Goal: Task Accomplishment & Management: Manage account settings

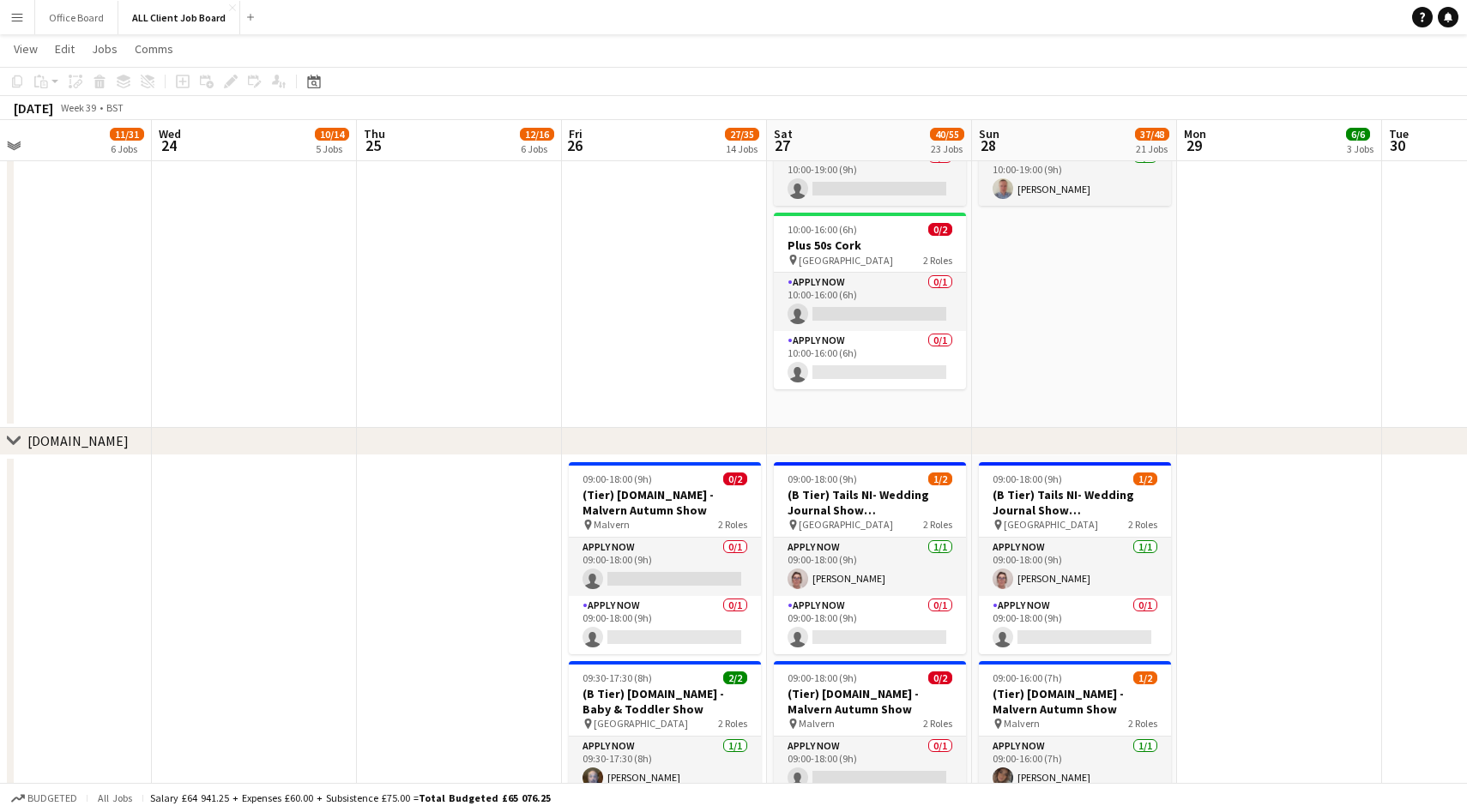
scroll to position [4766, 0]
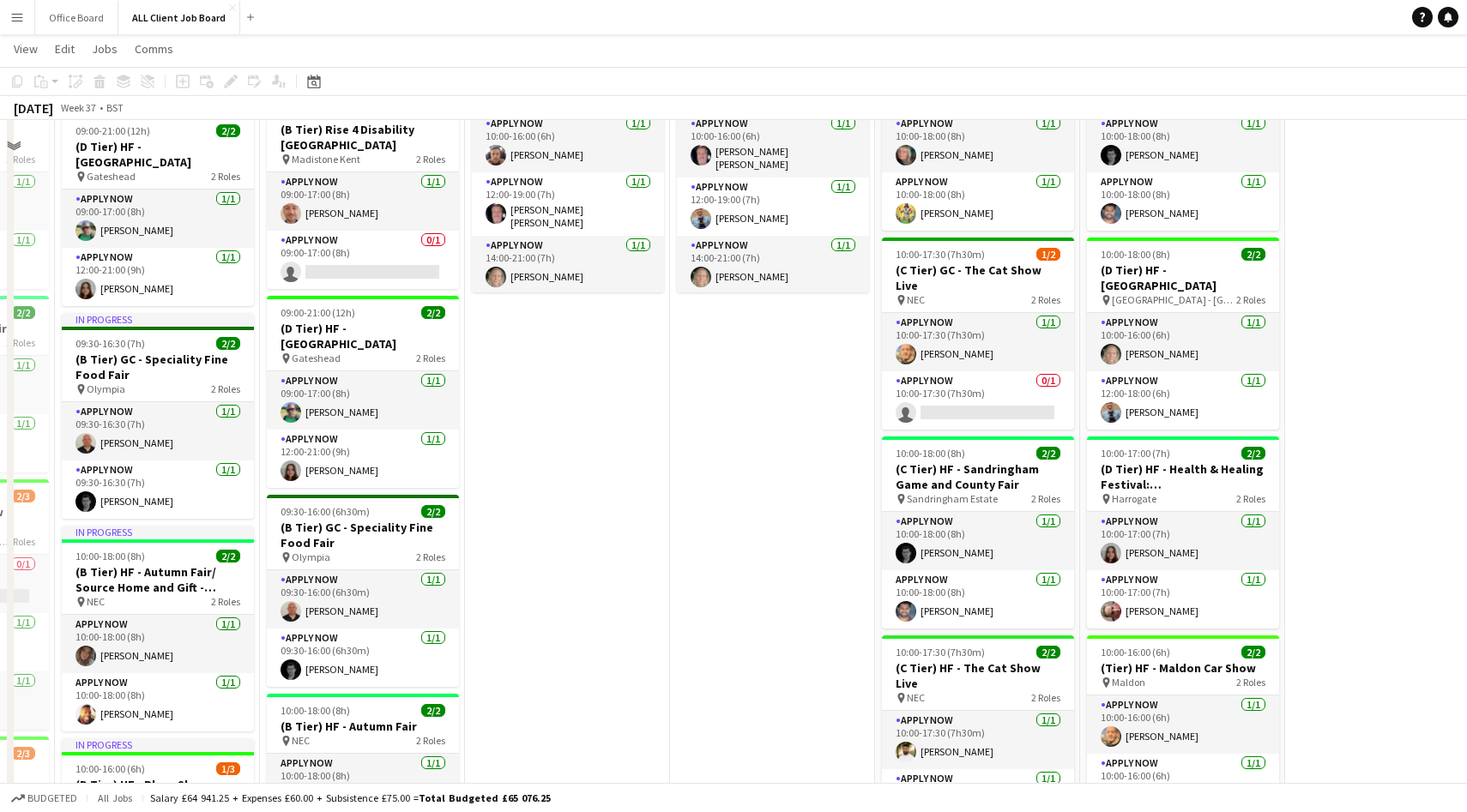
scroll to position [4451, 0]
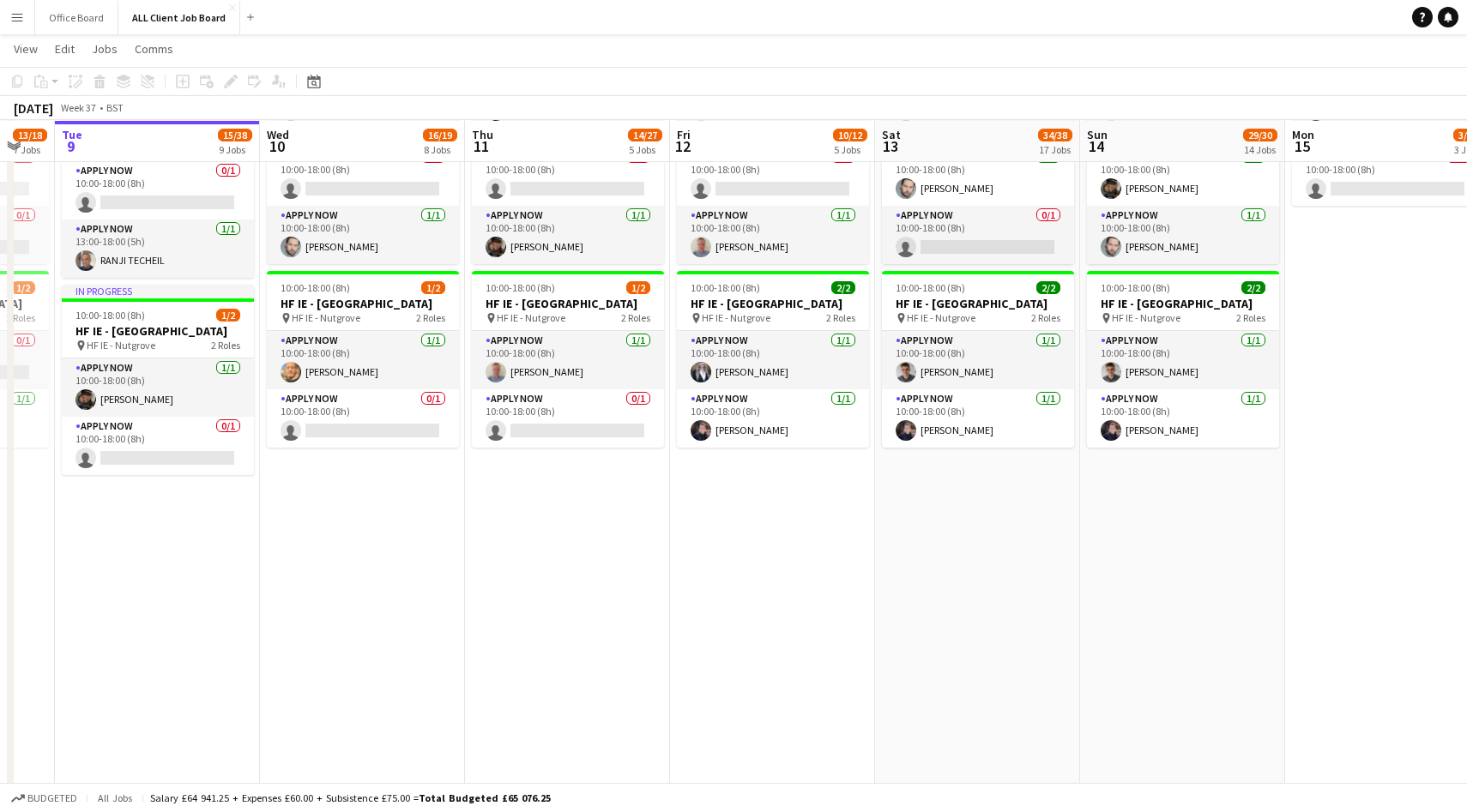
click at [767, 696] on app-date-cell "10:00-18:00 (8h) 1/3 HF IE - Dundrum Shopping Centre 3 Roles APPLY NOW 0/1 10:0…" at bounding box center [772, 656] width 205 height 1270
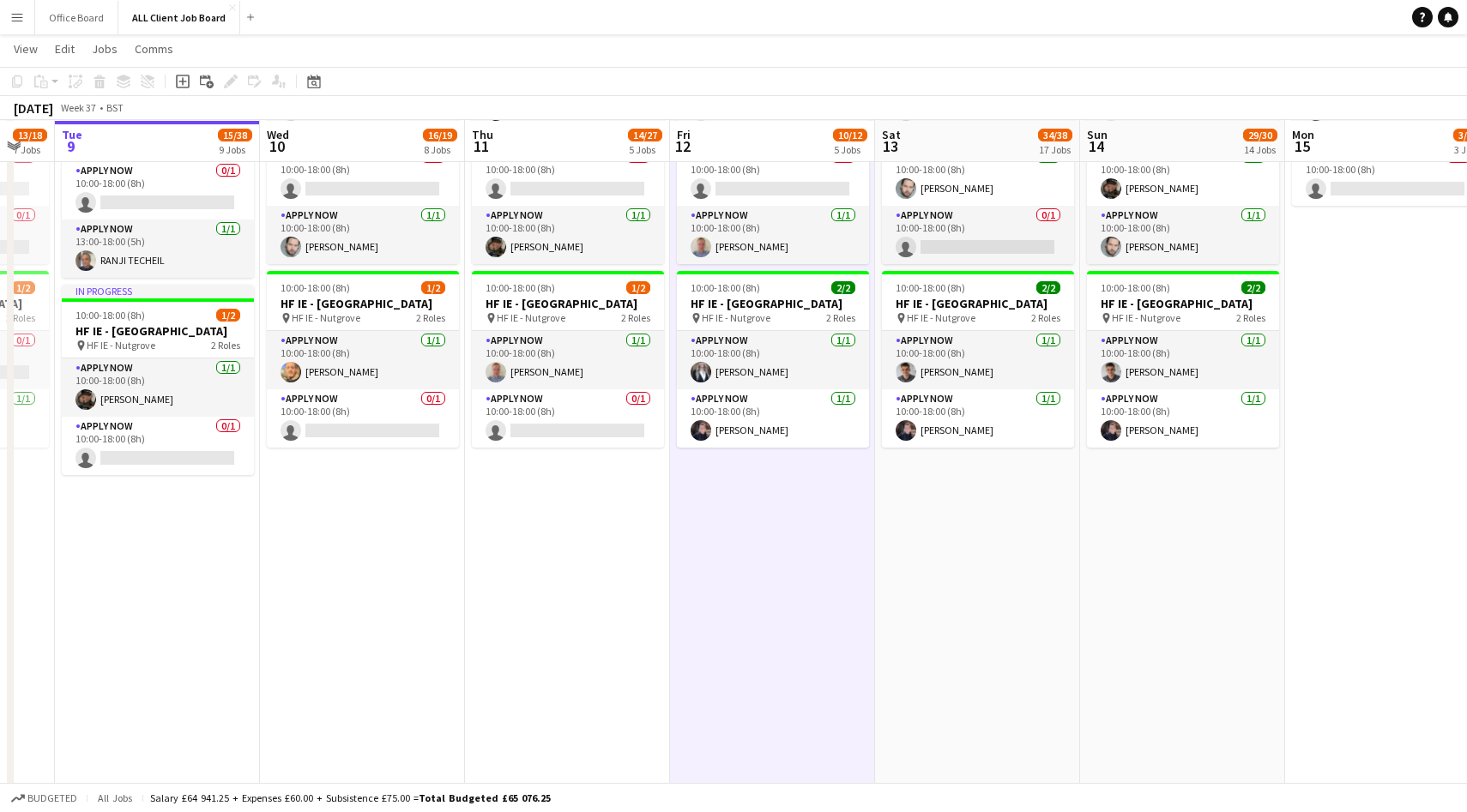
click at [751, 614] on app-date-cell "10:00-18:00 (8h) 1/3 HF IE - Dundrum Shopping Centre 3 Roles APPLY NOW 0/1 10:0…" at bounding box center [772, 656] width 205 height 1270
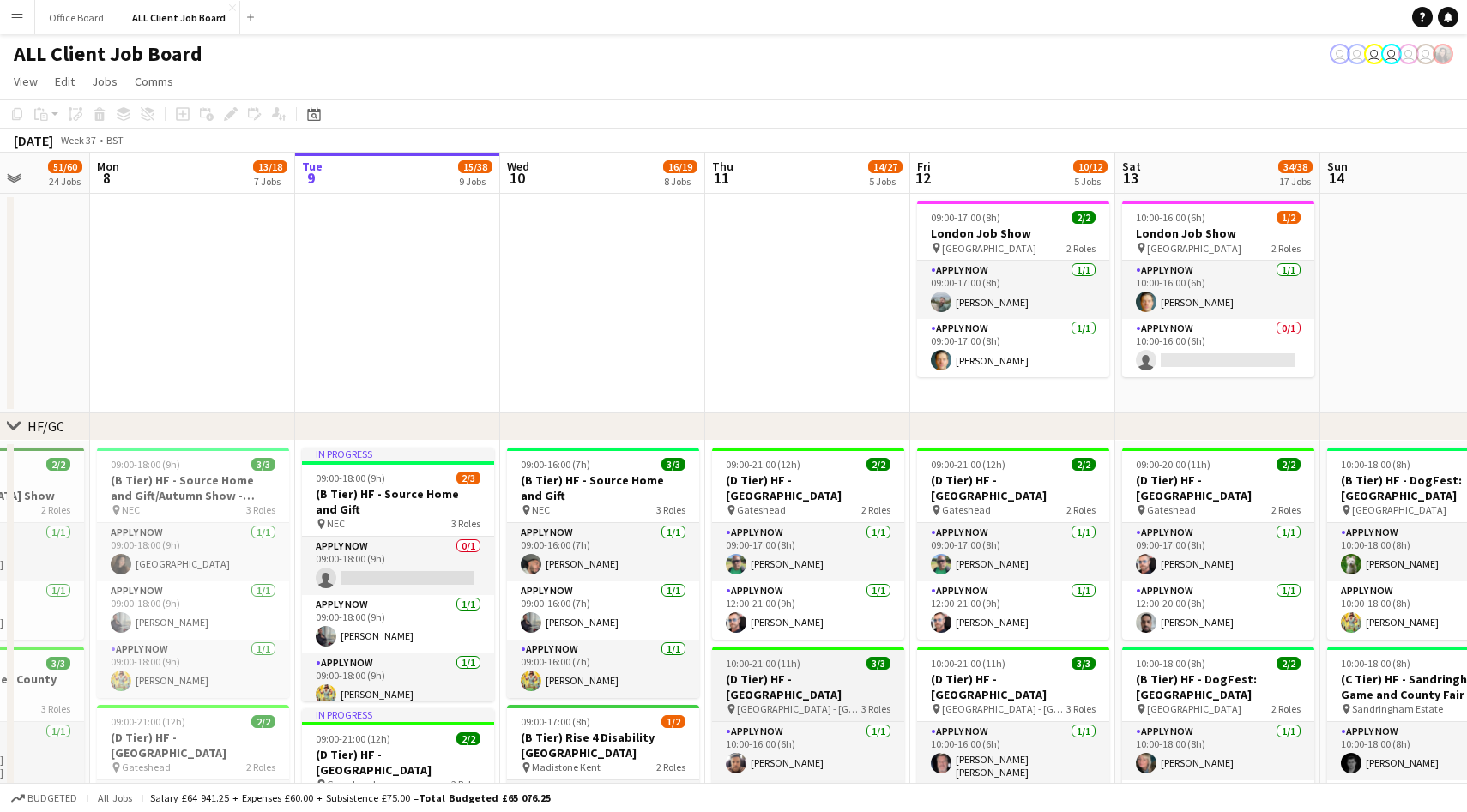
scroll to position [0, 780]
